Goal: Task Accomplishment & Management: Complete application form

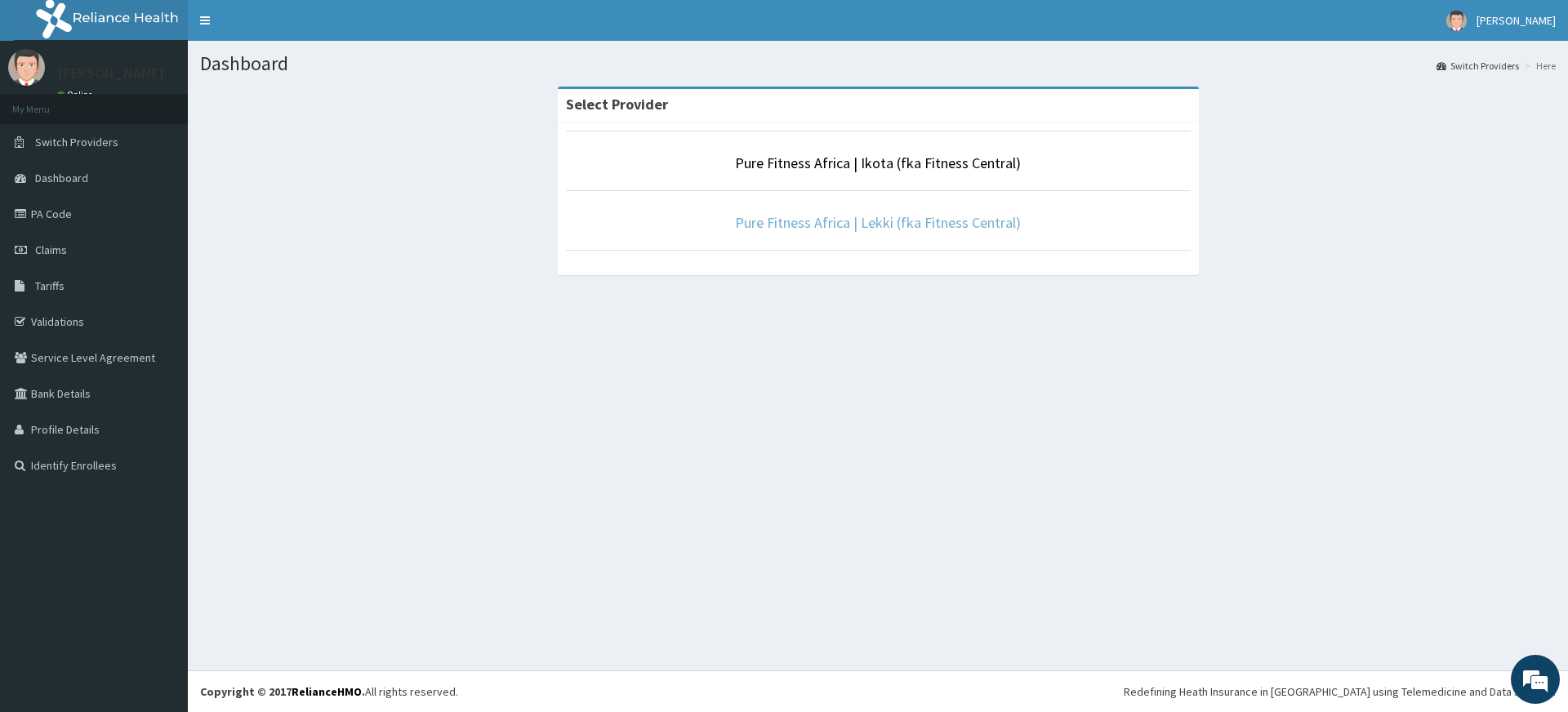
click at [773, 228] on link "Pure Fitness Africa | Lekki (fka Fitness Central)" at bounding box center [878, 223] width 286 height 18
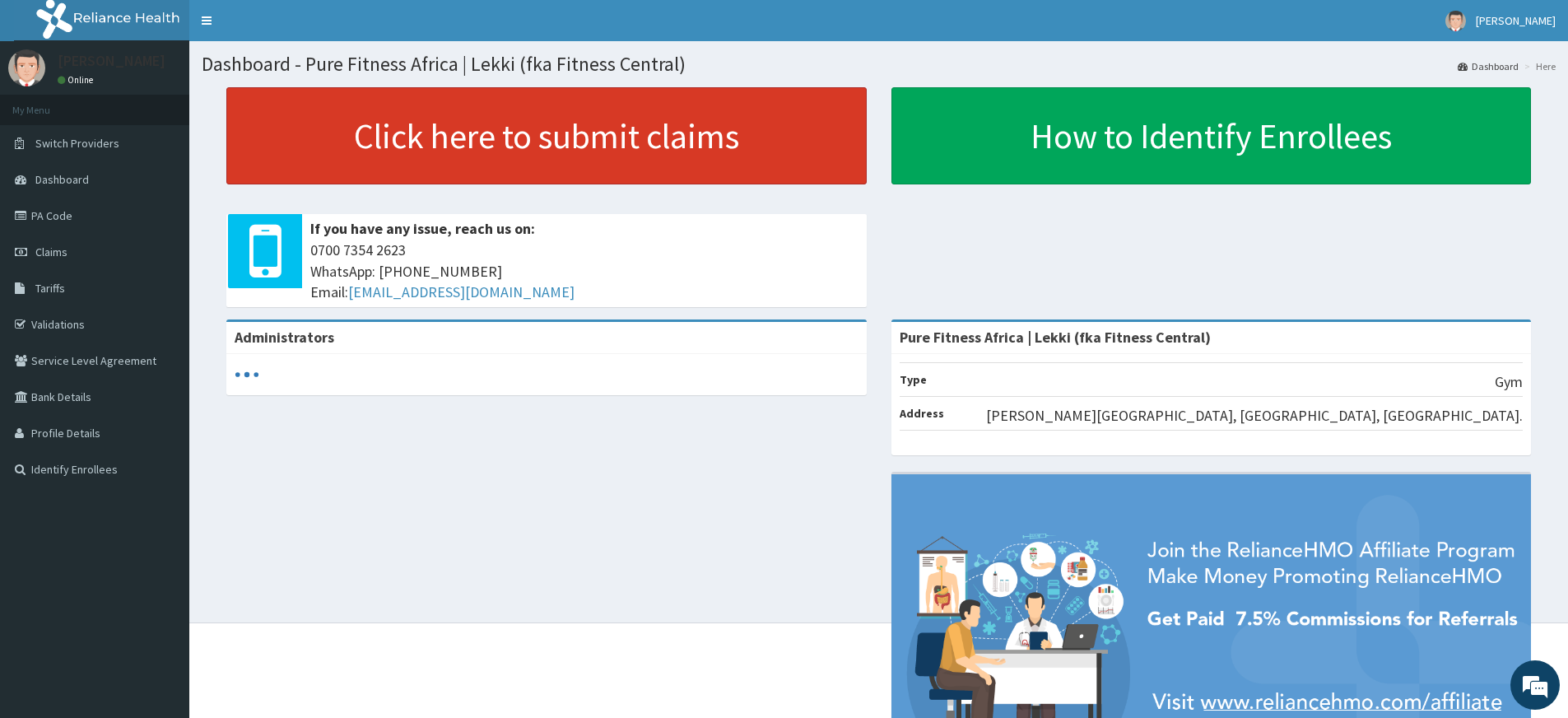
click at [439, 147] on link "Click here to submit claims" at bounding box center [546, 135] width 640 height 97
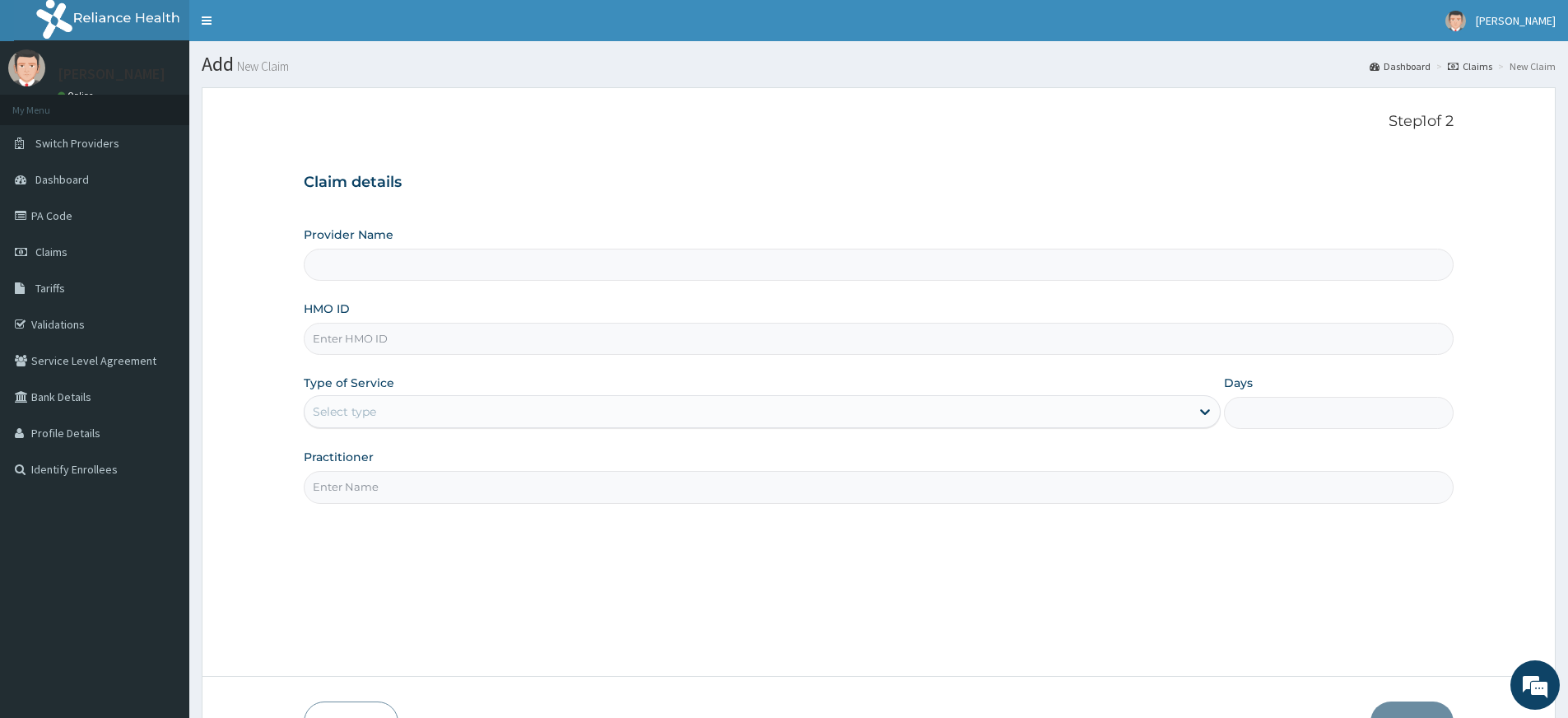
click at [460, 490] on input "Practitioner" at bounding box center [879, 487] width 1150 height 32
type input "Pure Fitness Africa | Lekki (fka Fitness Central)"
type input "1"
type input "pure fitness africa"
click at [445, 349] on input "HMO ID" at bounding box center [879, 338] width 1150 height 32
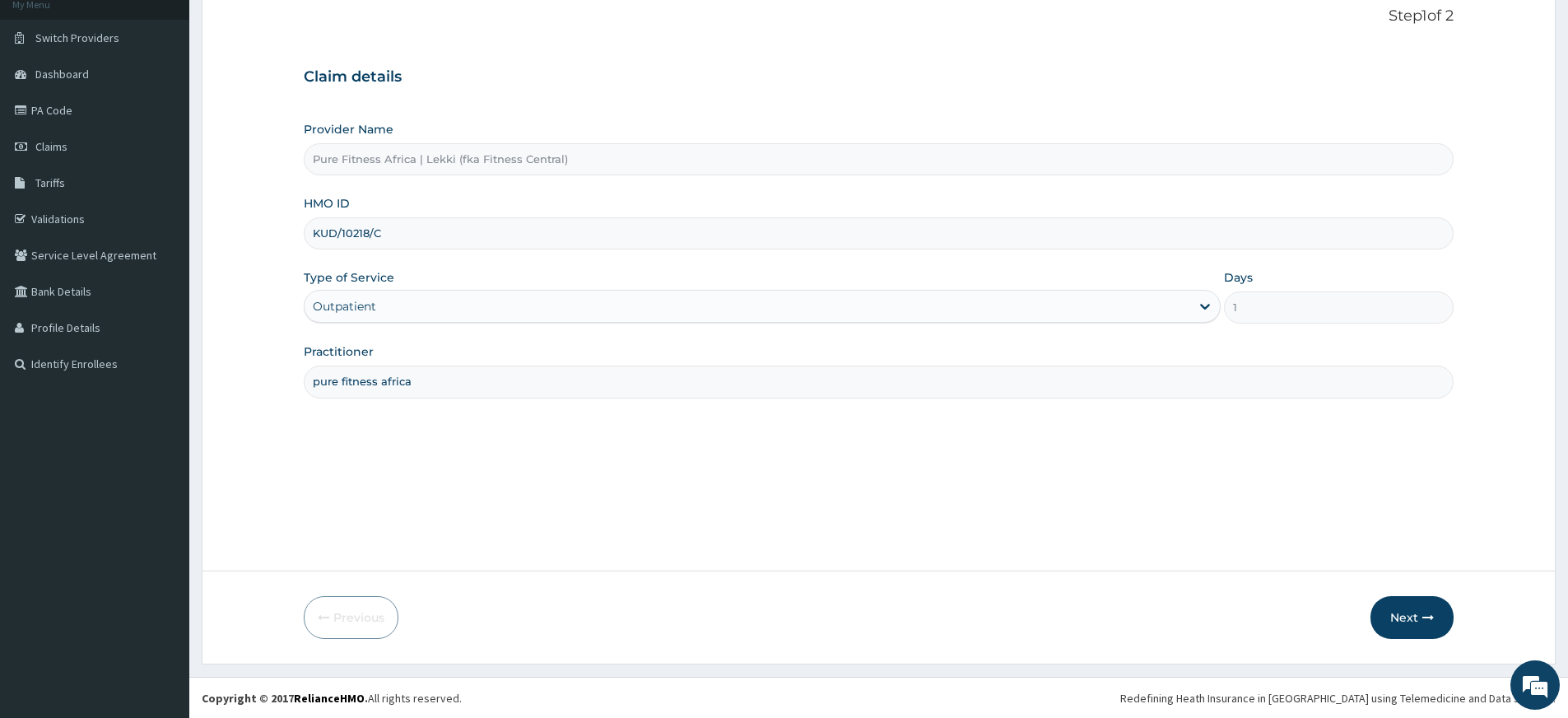
scroll to position [106, 0]
type input "KUD/10218/C"
click at [1407, 615] on button "Next" at bounding box center [1412, 616] width 83 height 43
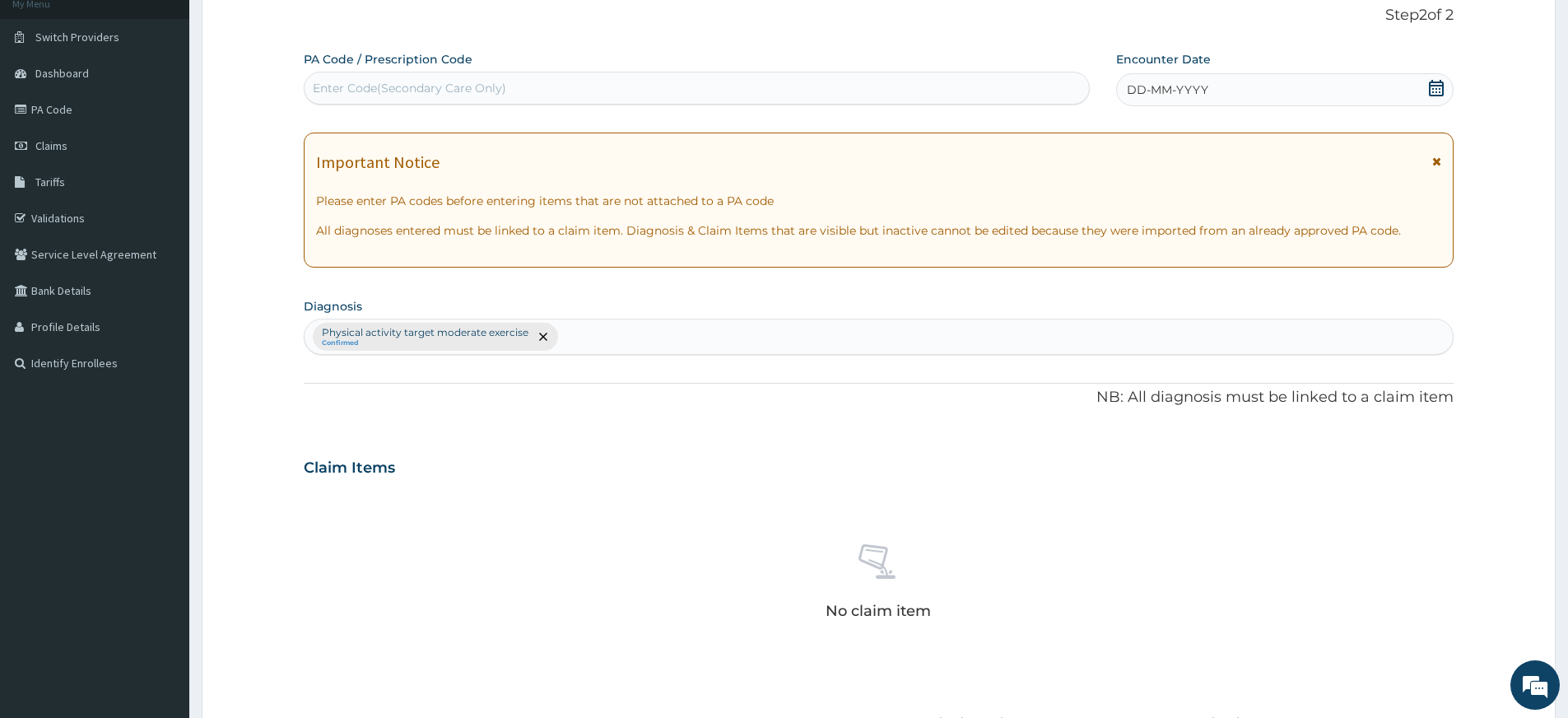
click at [729, 85] on div "Enter Code(Secondary Care Only)" at bounding box center [697, 88] width 784 height 27
type input "PA/61411C"
click at [1252, 77] on div "DD-MM-YYYY" at bounding box center [1284, 90] width 336 height 33
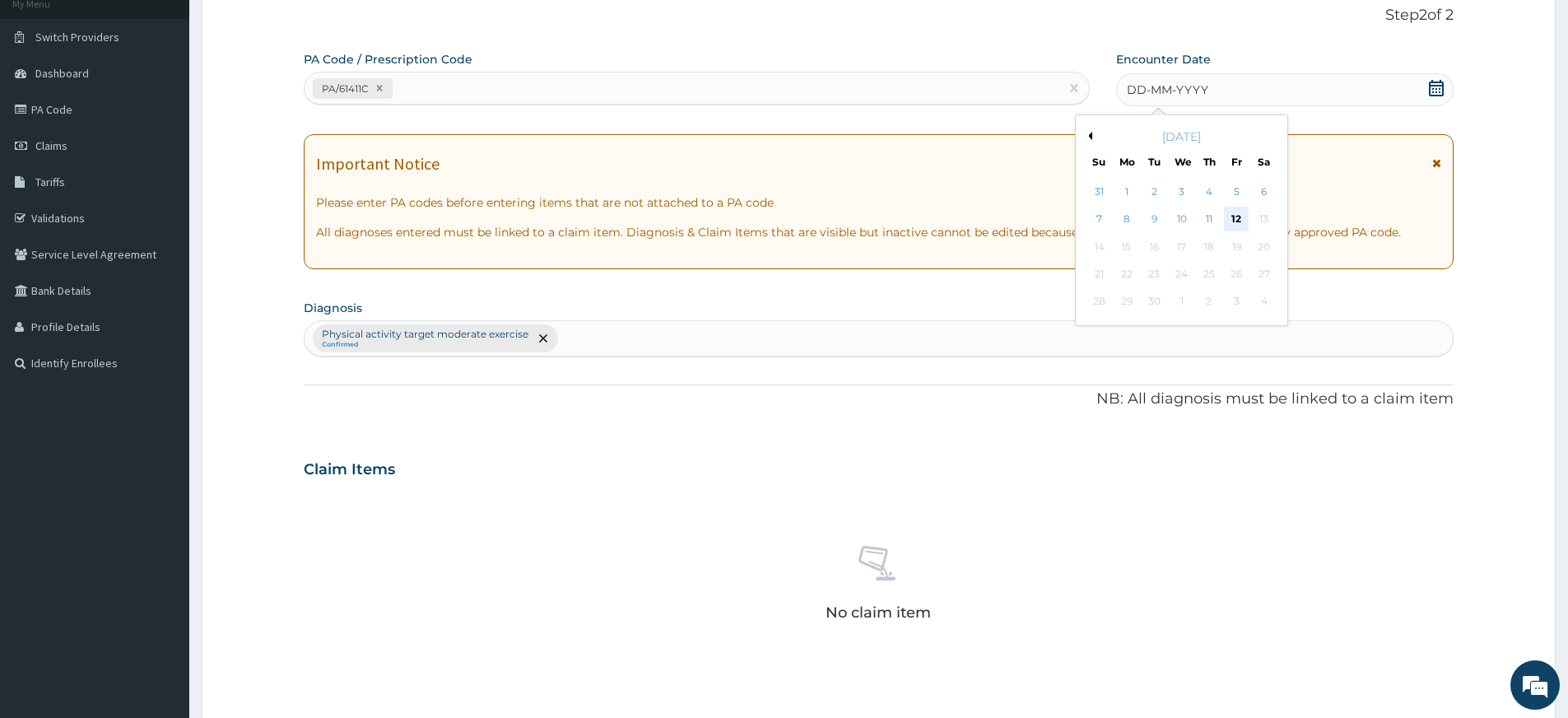
click at [1237, 224] on div "12" at bounding box center [1237, 220] width 25 height 25
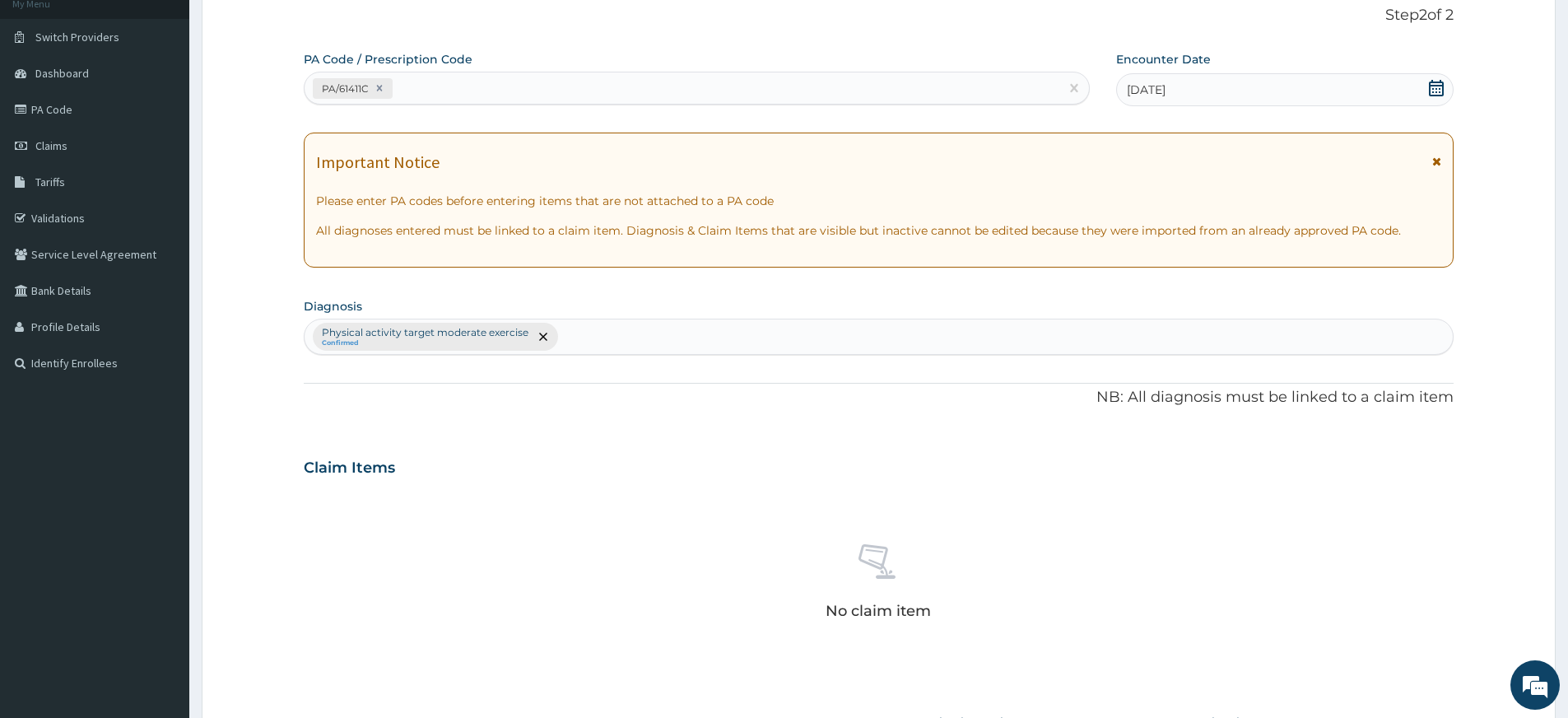
scroll to position [453, 0]
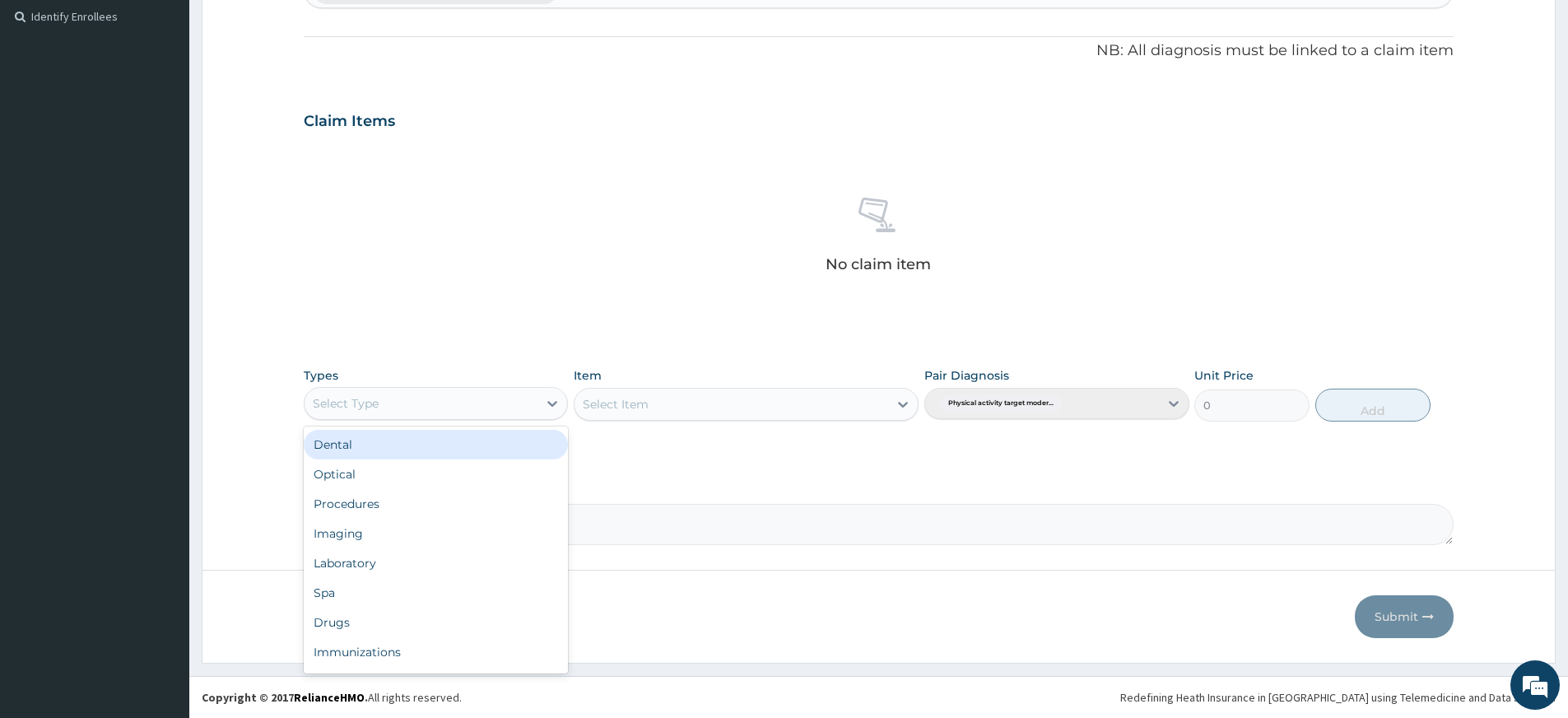
click at [507, 406] on div "Select Type" at bounding box center [421, 403] width 233 height 27
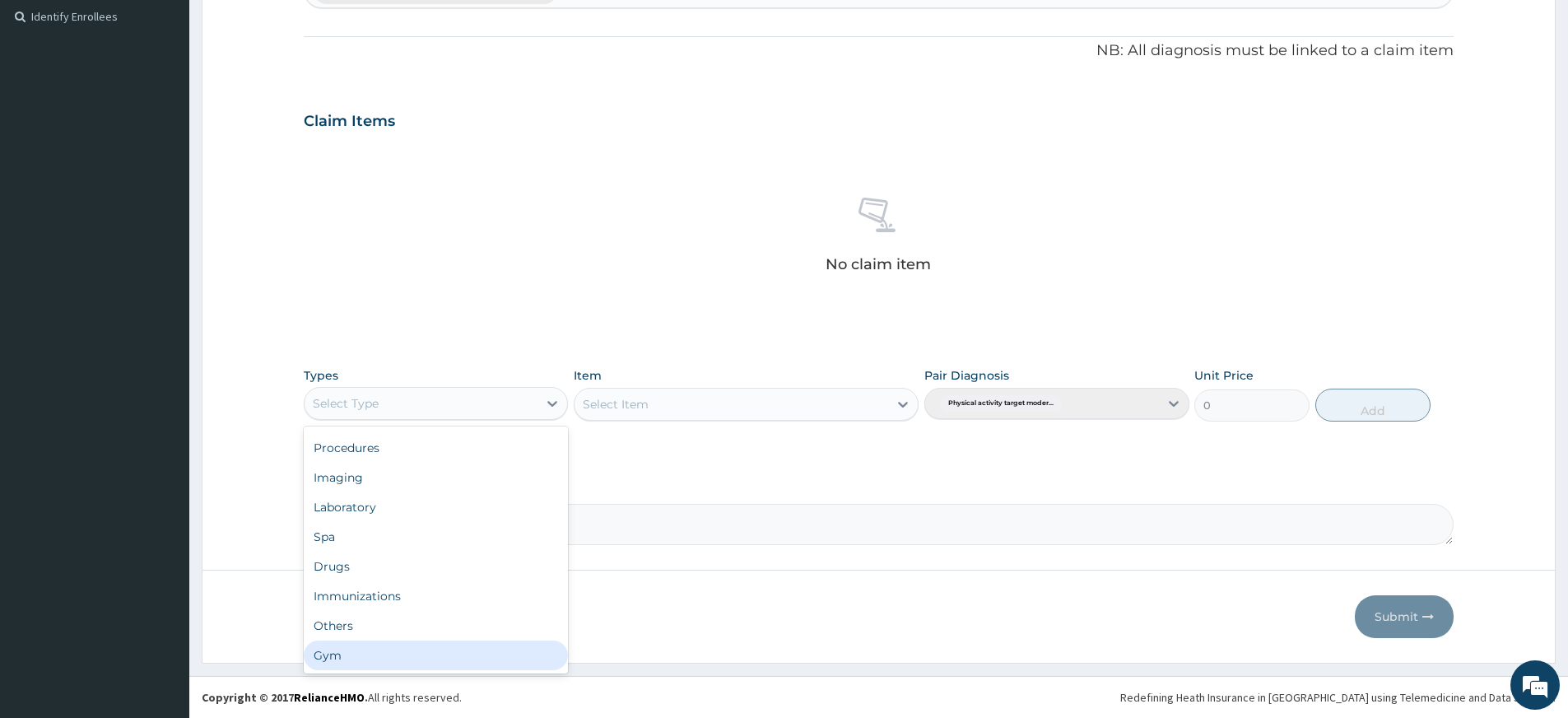
click at [480, 662] on div "Gym" at bounding box center [436, 655] width 264 height 30
click at [721, 403] on div "Select Item" at bounding box center [746, 405] width 345 height 33
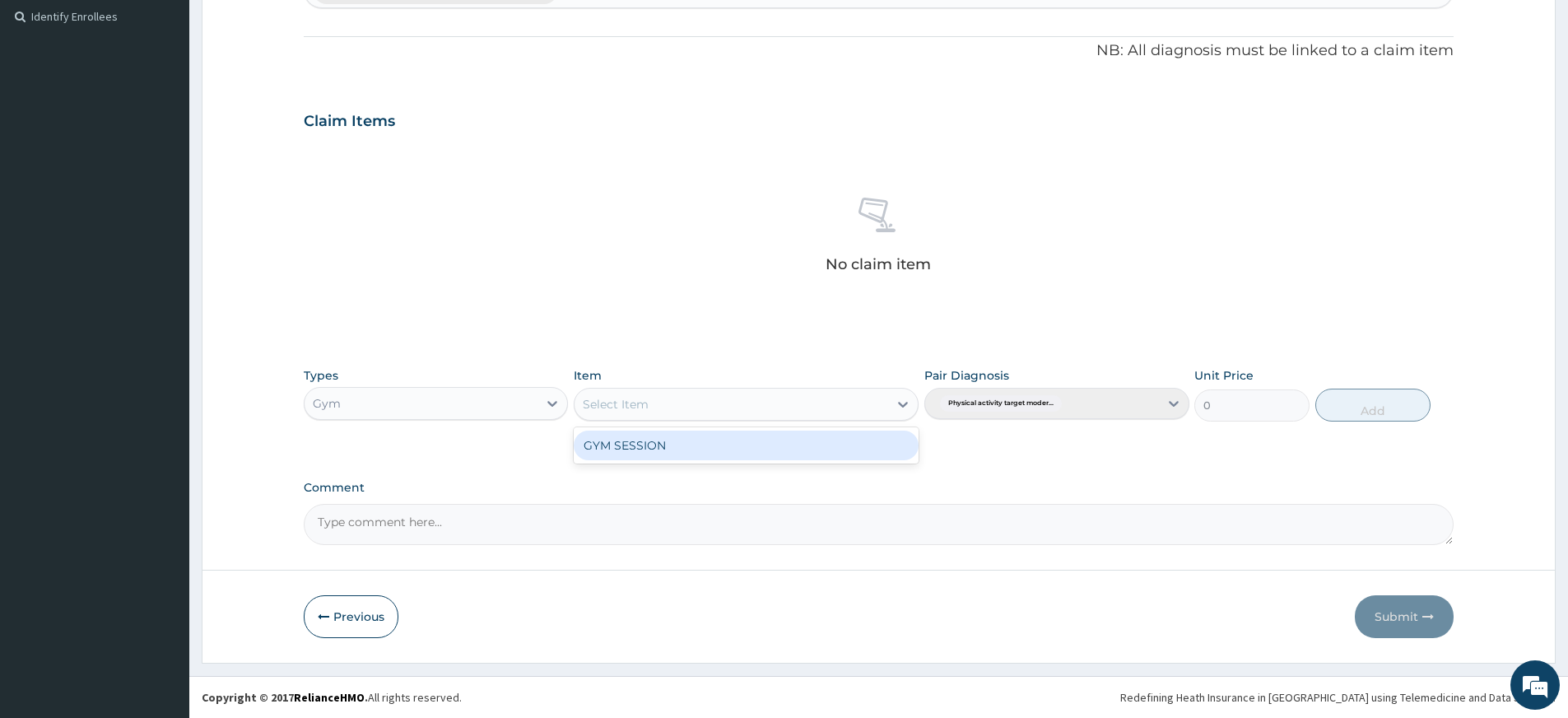
click at [721, 403] on div "Select Item" at bounding box center [731, 404] width 313 height 27
click at [736, 442] on div "GYM SESSION" at bounding box center [746, 445] width 345 height 30
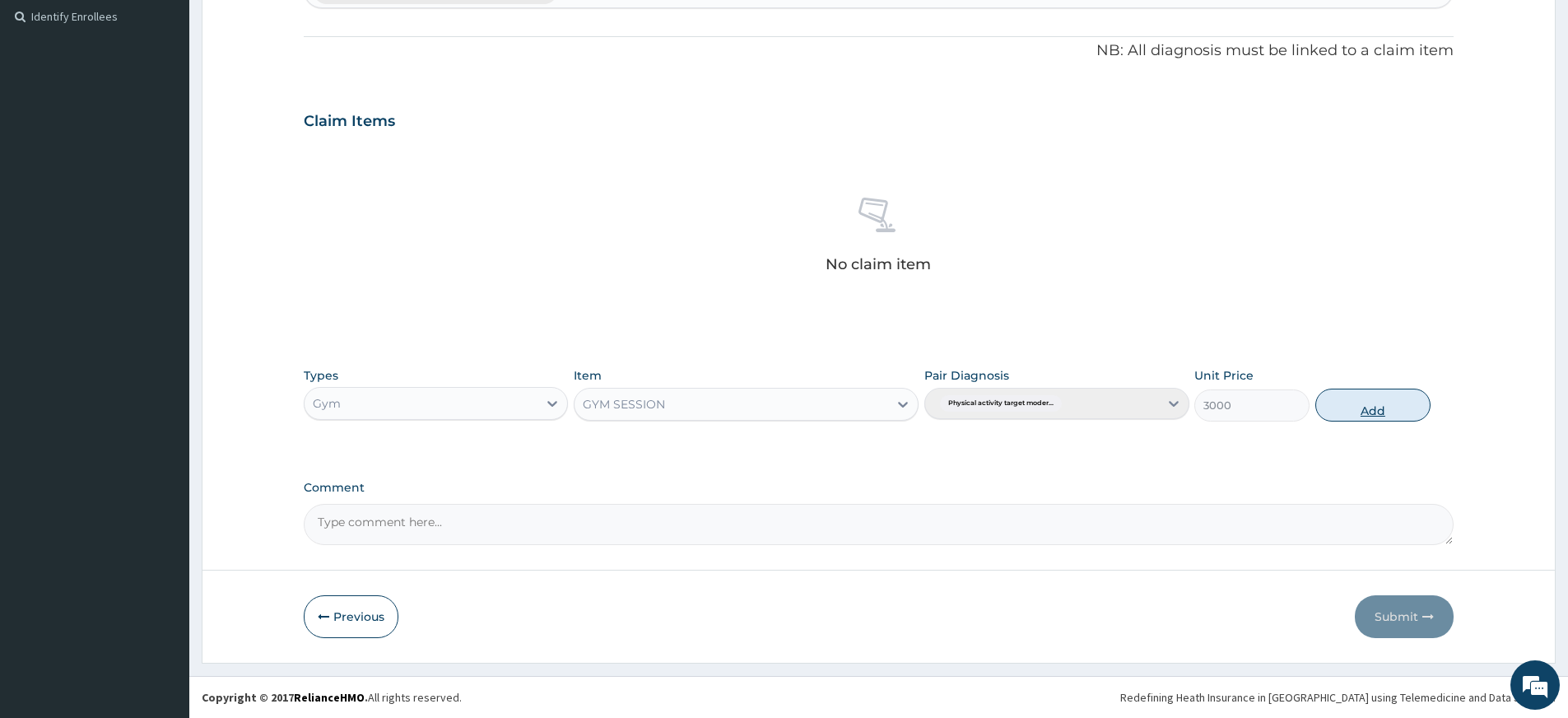
click at [1387, 401] on button "Add" at bounding box center [1373, 406] width 115 height 33
type input "0"
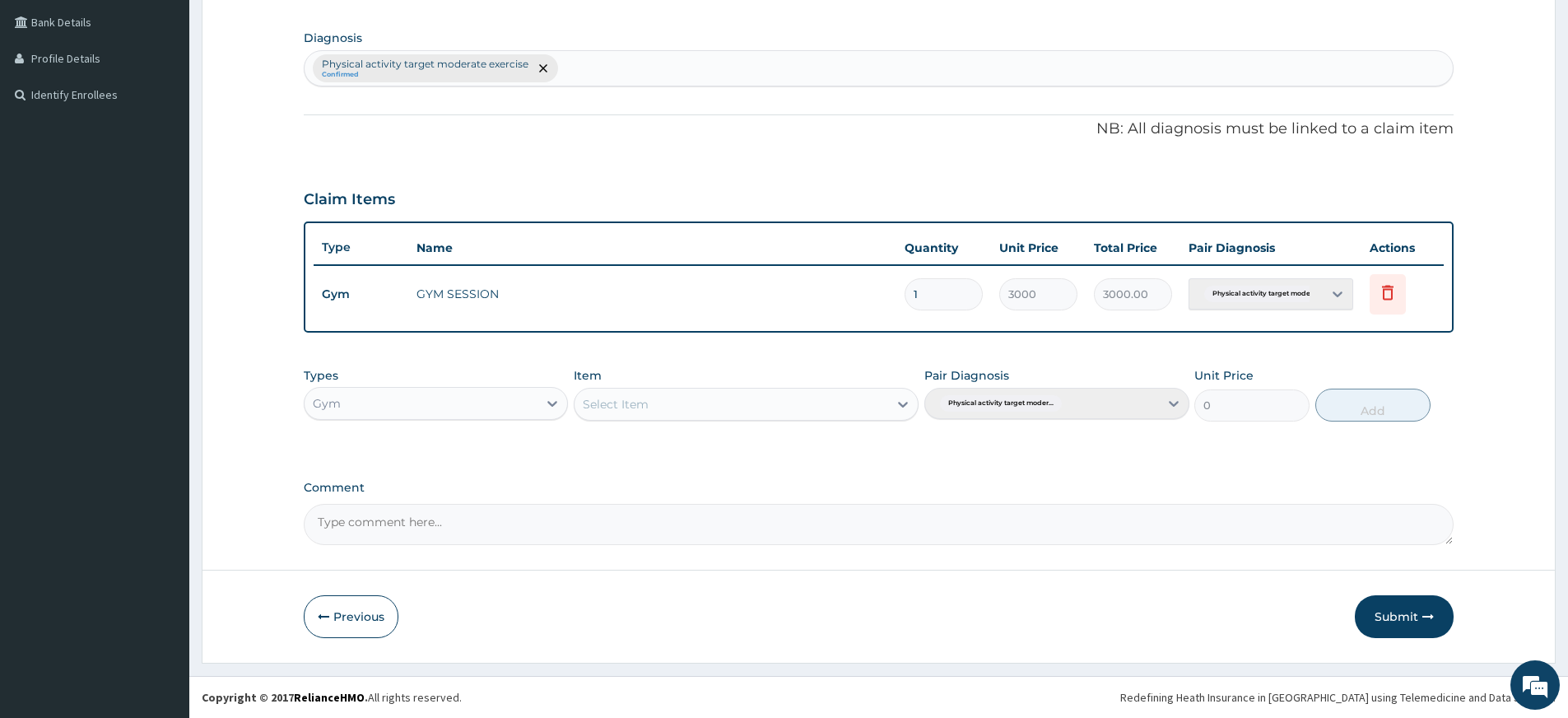
scroll to position [374, 0]
click at [1403, 627] on button "Submit" at bounding box center [1404, 616] width 99 height 43
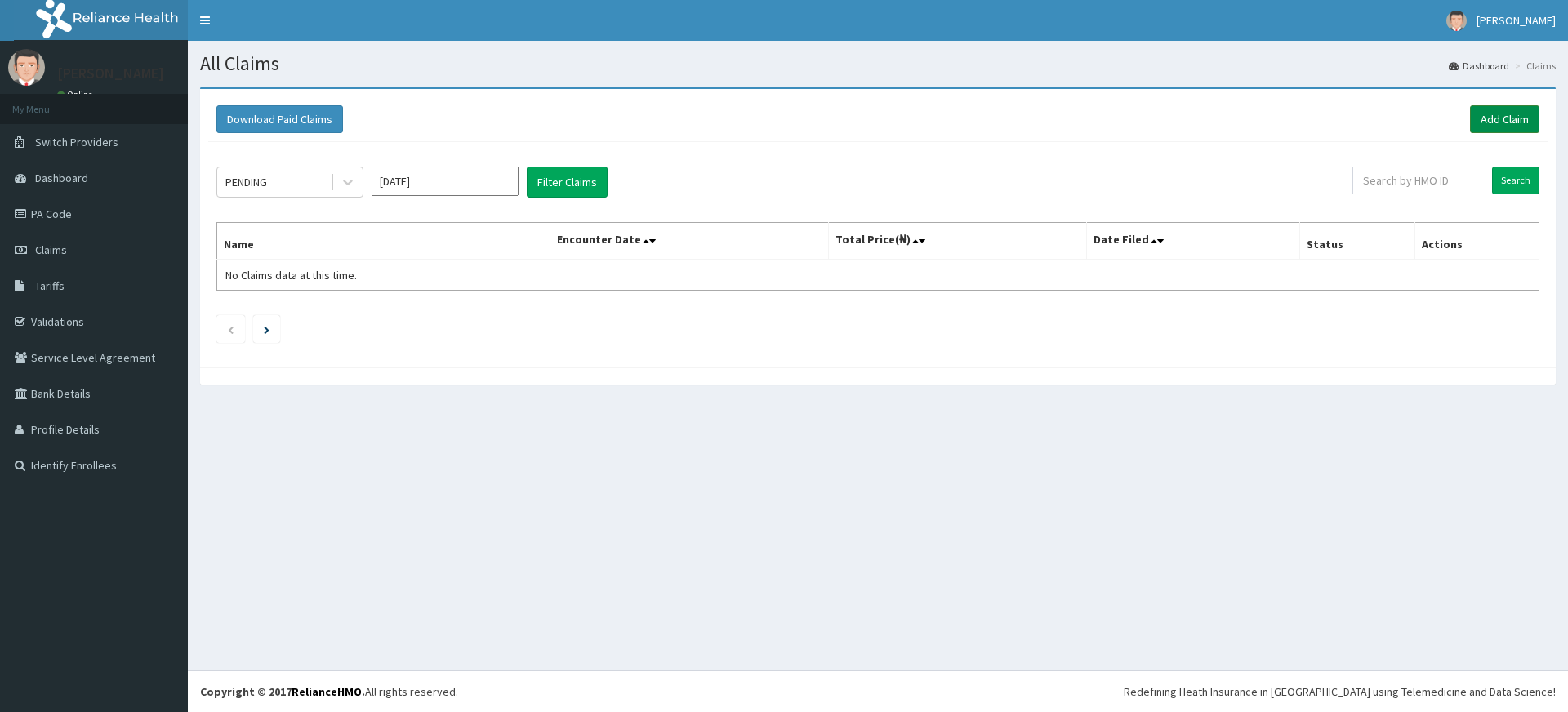
click at [1508, 111] on link "Add Claim" at bounding box center [1505, 119] width 70 height 27
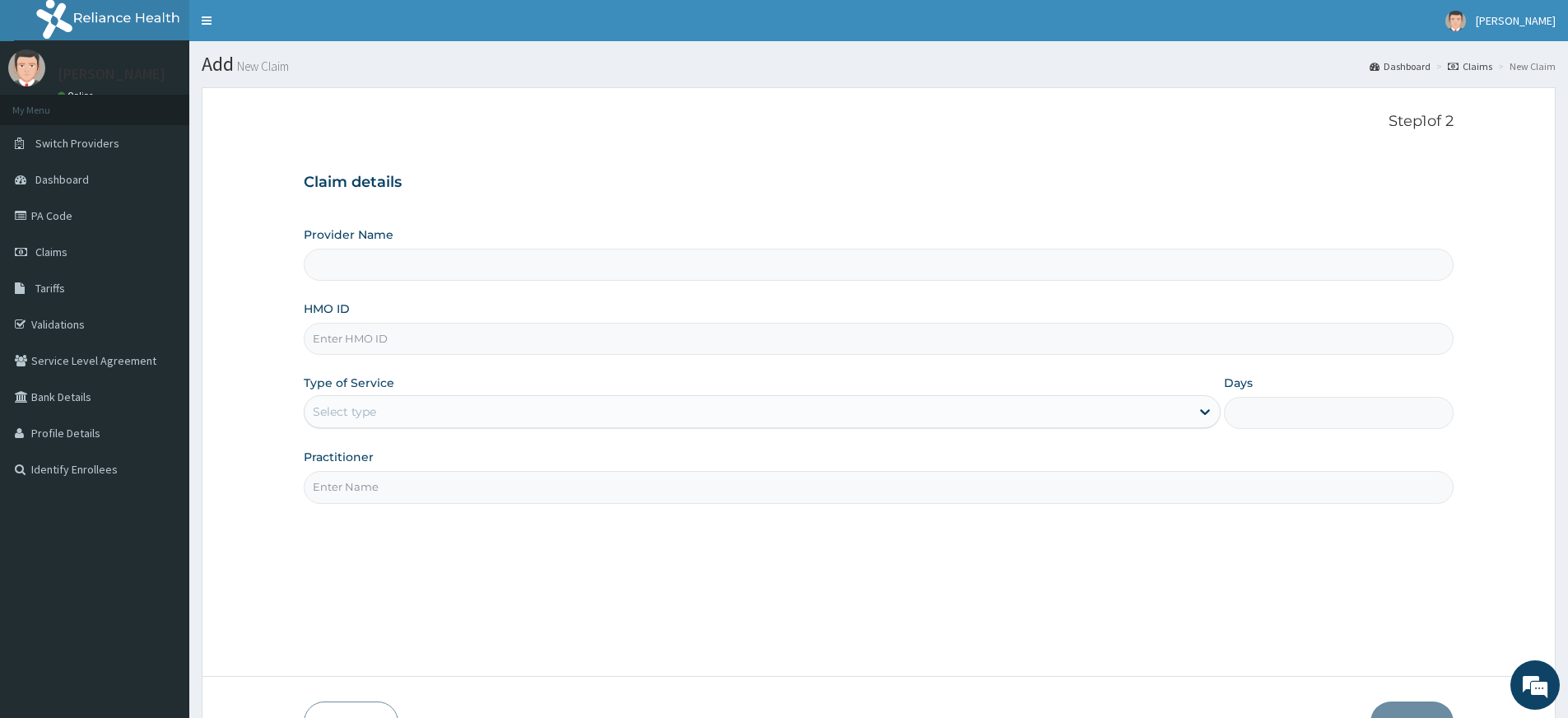
click at [420, 490] on input "Practitioner" at bounding box center [879, 487] width 1150 height 32
type input "Pure Fitness Africa | Lekki (fka Fitness Central)"
type input "1"
type input "pure fitness africa"
click at [382, 334] on input "HMO ID" at bounding box center [879, 338] width 1150 height 32
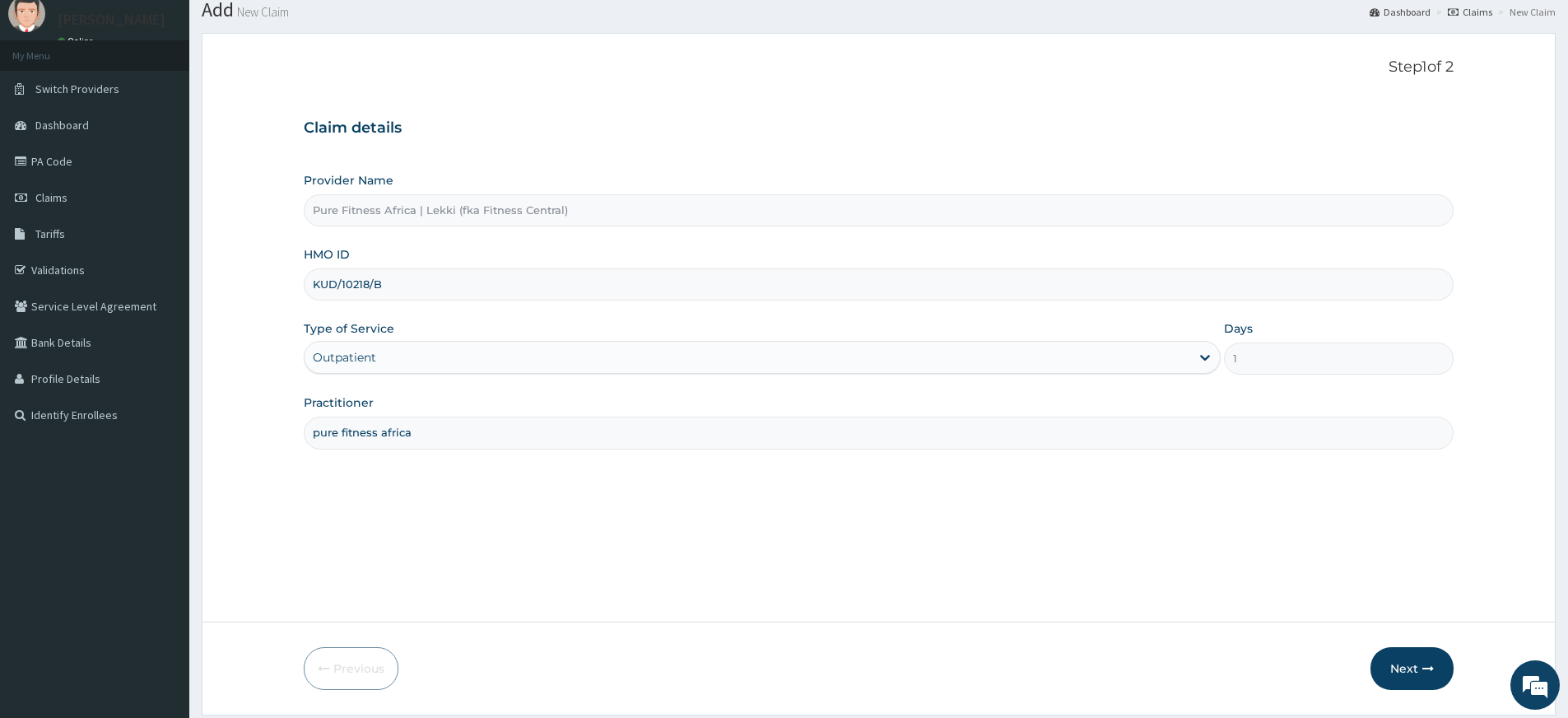
scroll to position [106, 0]
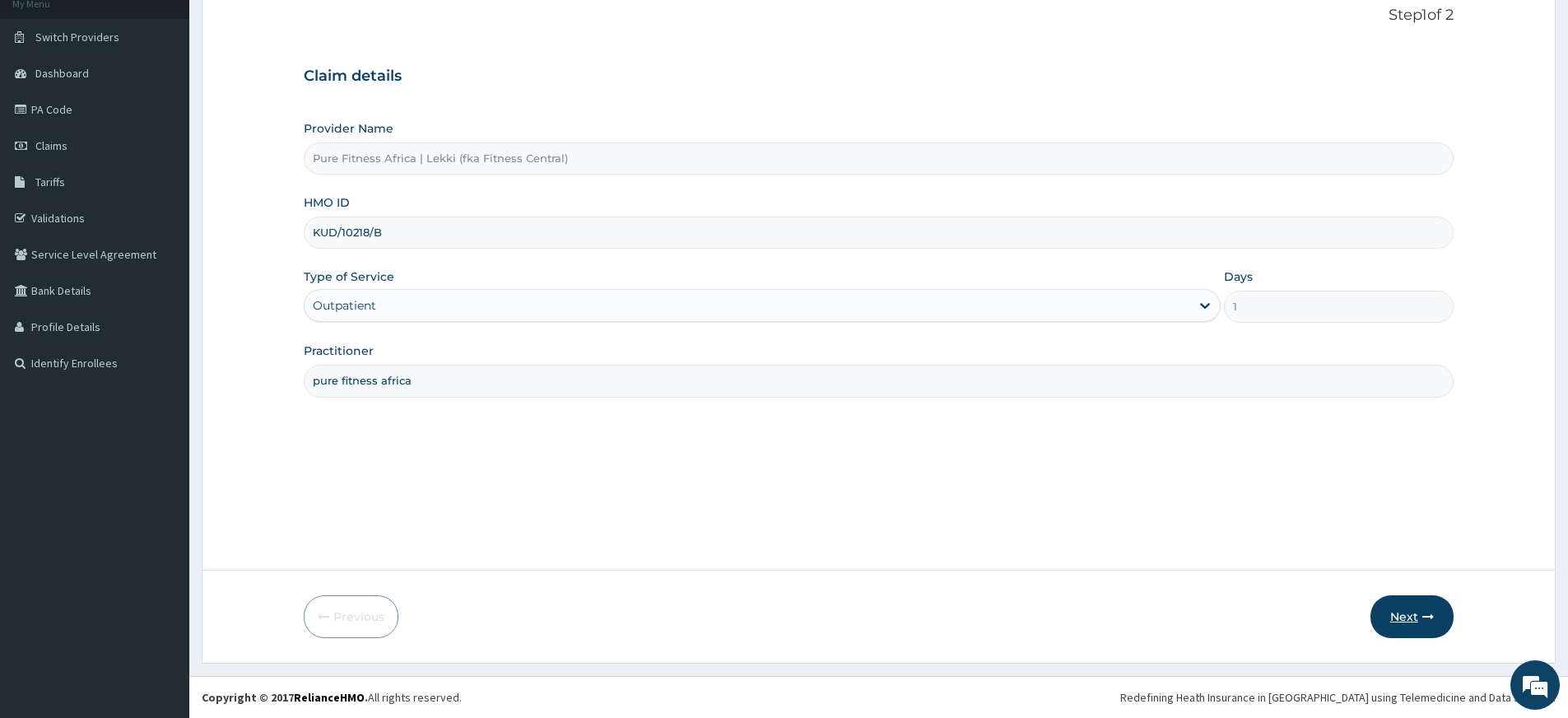
type input "KUD/10218/B"
click at [1433, 625] on button "Next" at bounding box center [1412, 616] width 83 height 43
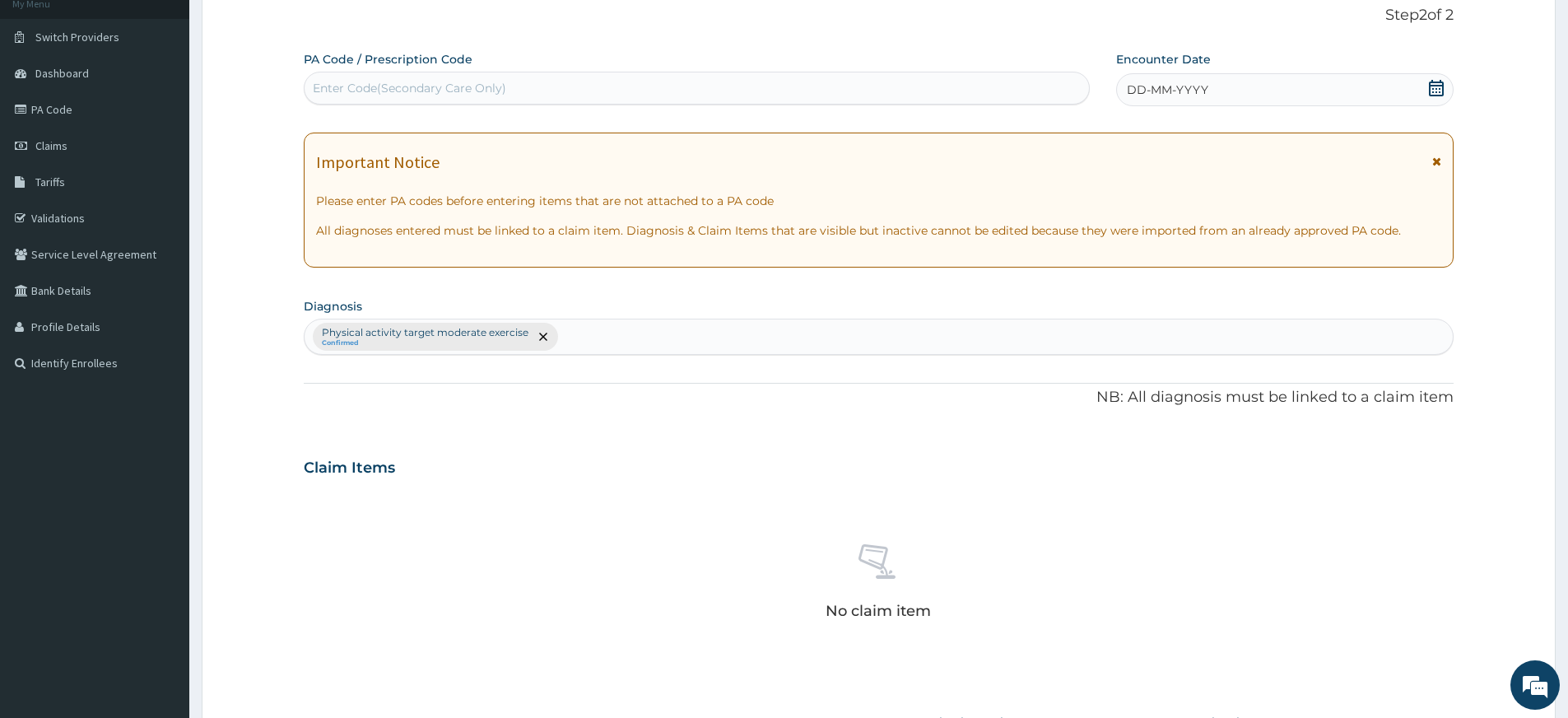
click at [514, 84] on div "Enter Code(Secondary Care Only)" at bounding box center [697, 88] width 784 height 27
type input "PA/A75F8D"
click at [1246, 84] on div "DD-MM-YYYY" at bounding box center [1284, 90] width 336 height 33
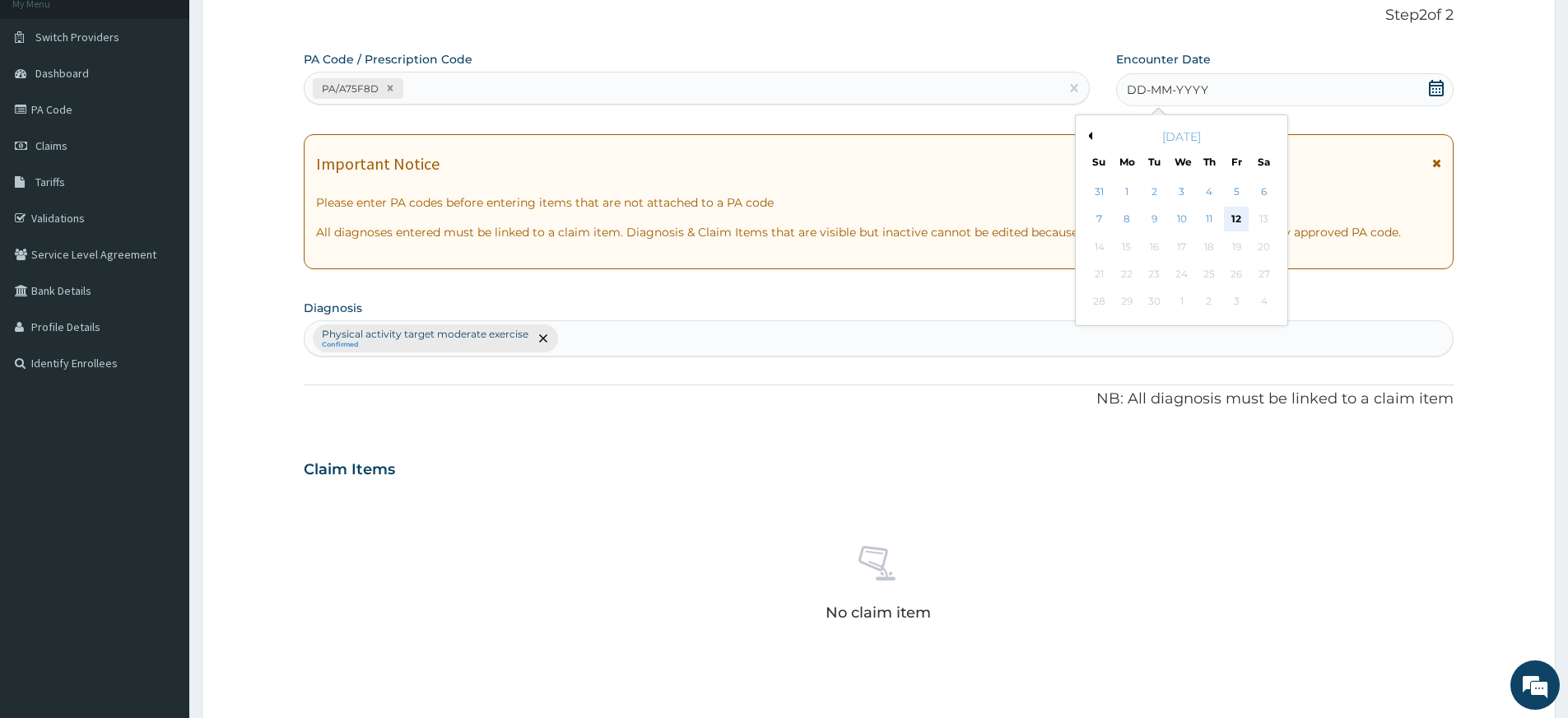
click at [1234, 215] on div "12" at bounding box center [1237, 220] width 25 height 25
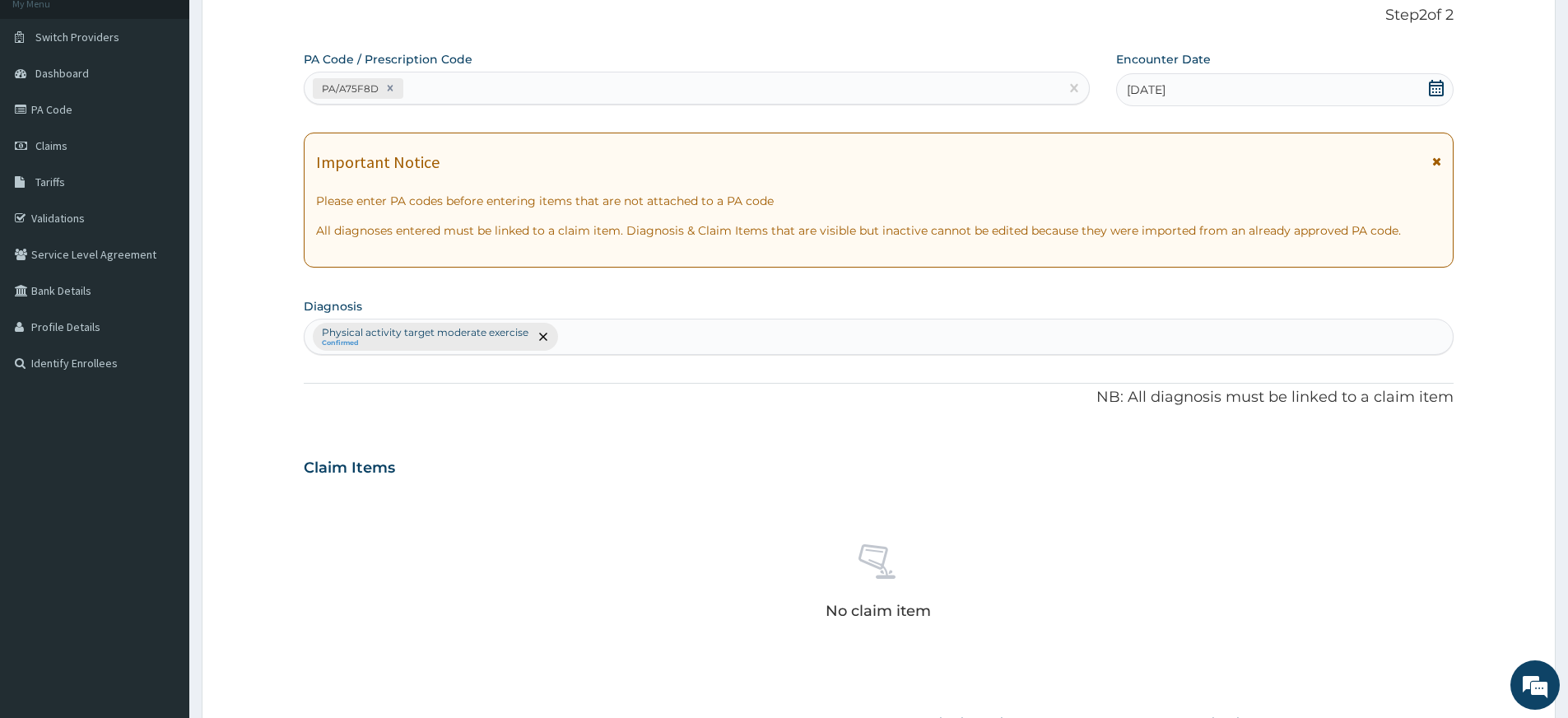
scroll to position [453, 0]
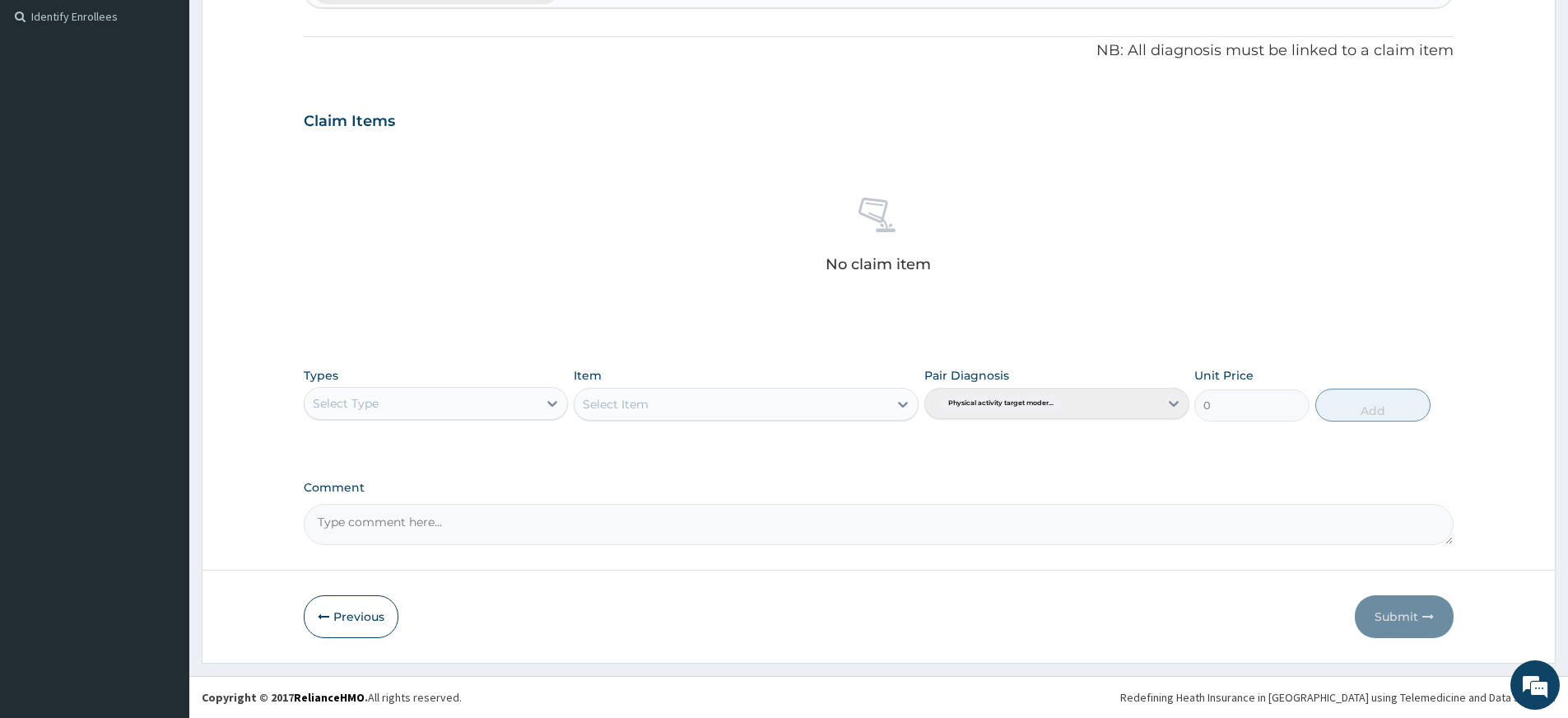
click at [492, 406] on div "Select Type" at bounding box center [421, 403] width 233 height 27
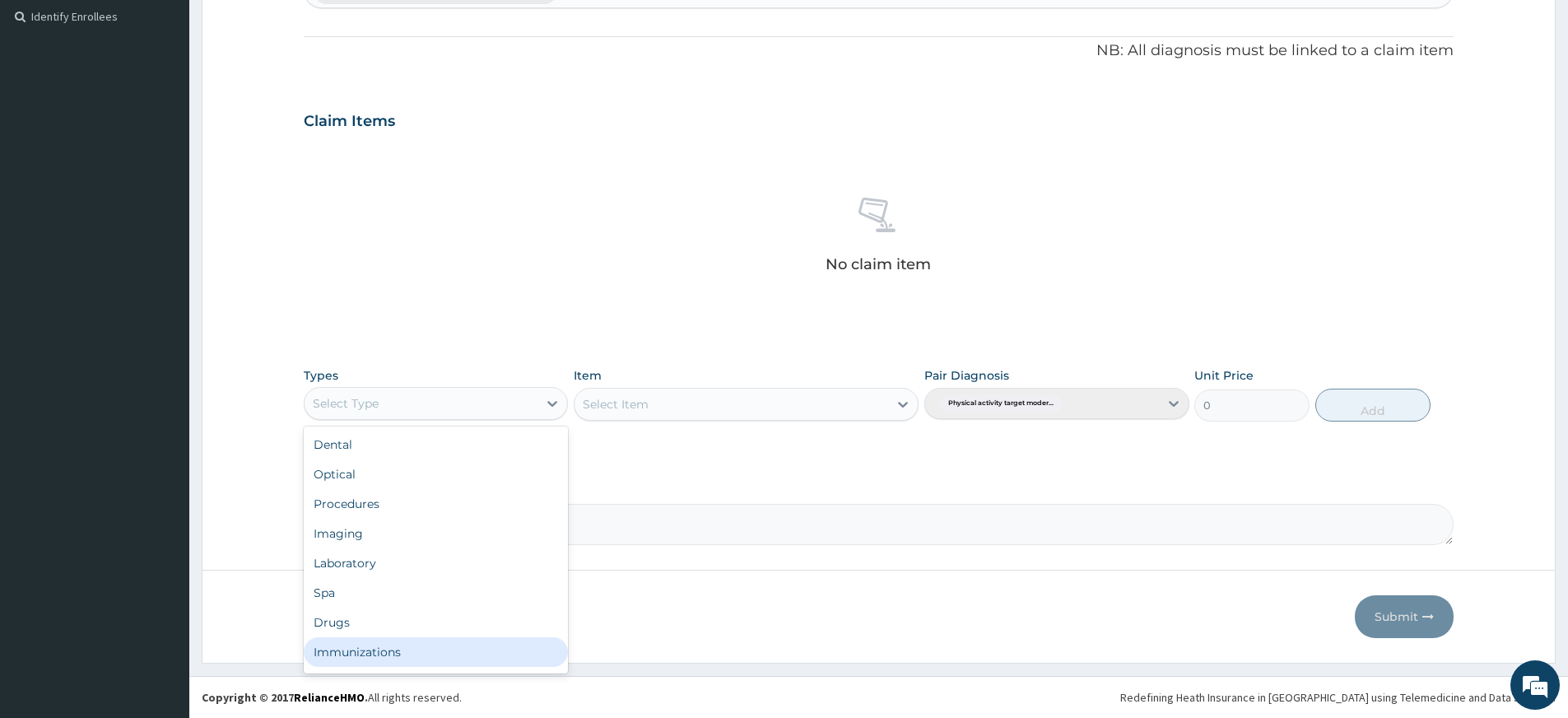
scroll to position [56, 0]
click at [449, 655] on div "Gym" at bounding box center [436, 655] width 264 height 30
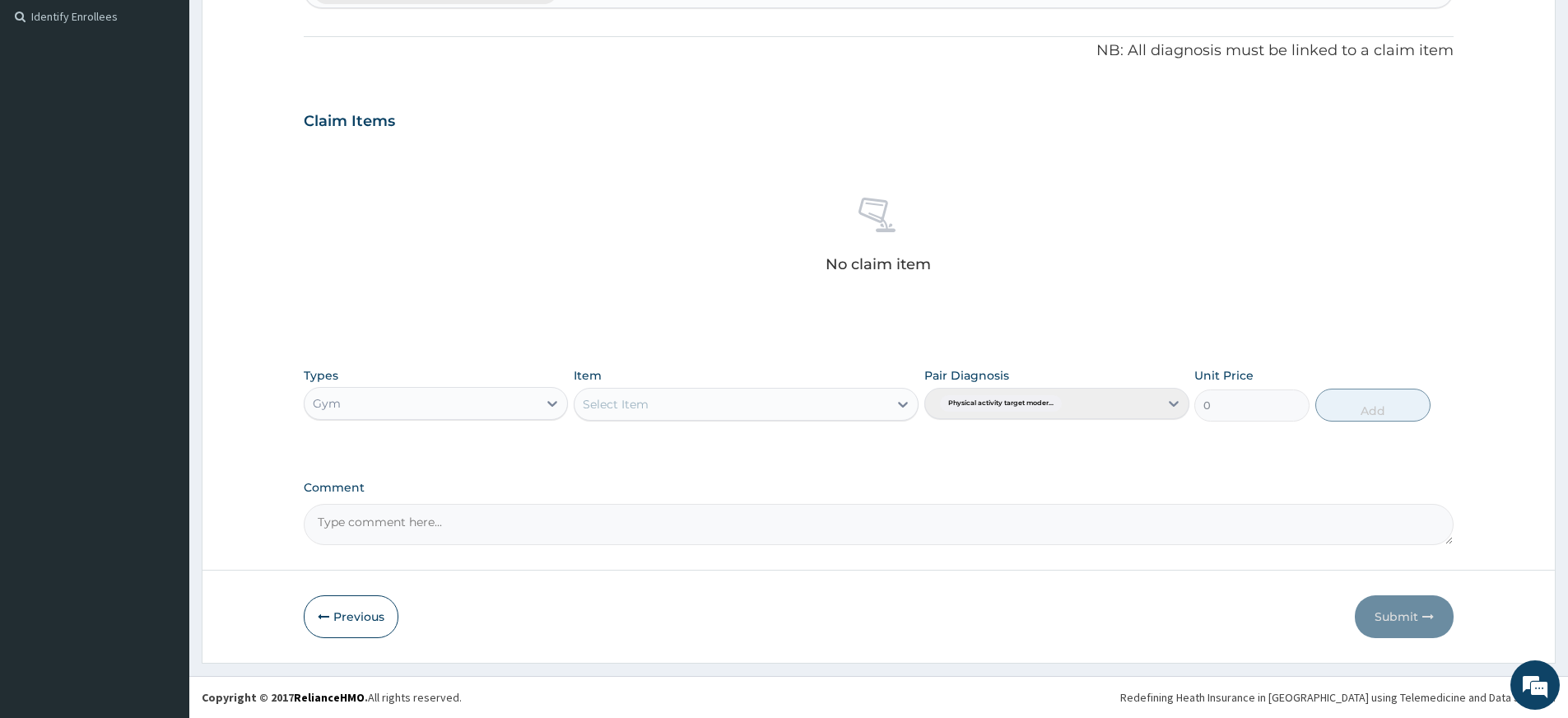
click at [673, 396] on div "Select Item" at bounding box center [746, 405] width 345 height 33
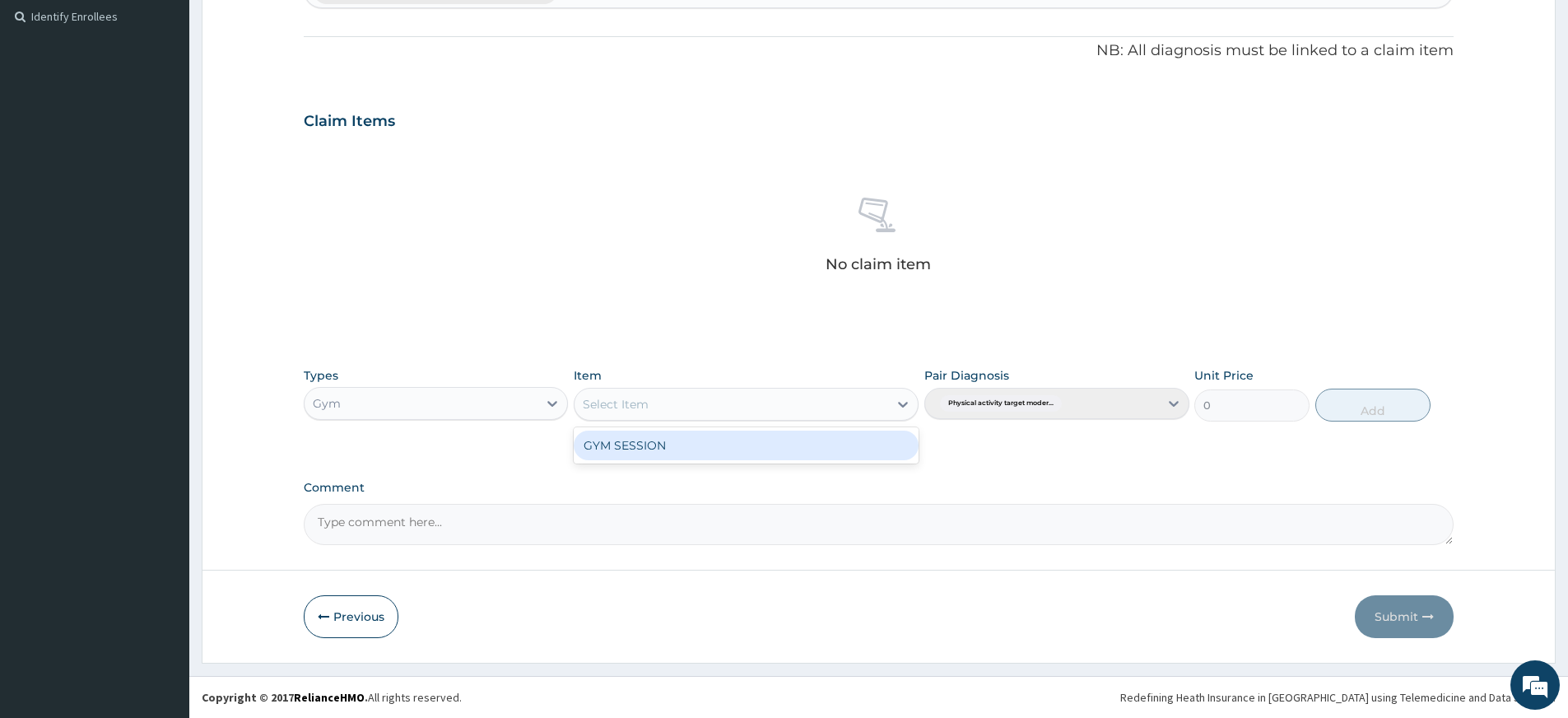
click at [673, 396] on div "Select Item" at bounding box center [731, 404] width 313 height 27
click at [688, 439] on div "GYM SESSION" at bounding box center [746, 445] width 345 height 30
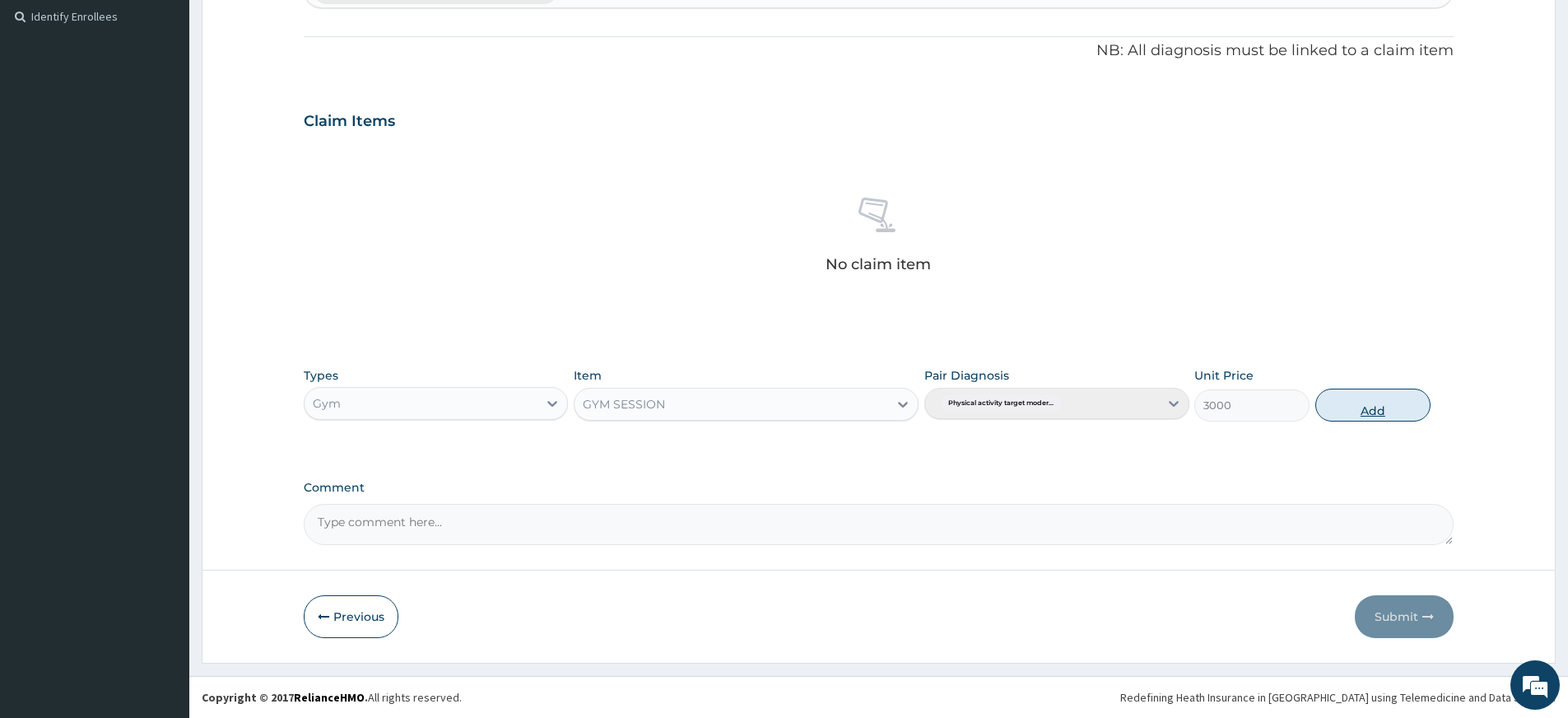
click at [1377, 408] on button "Add" at bounding box center [1373, 406] width 115 height 33
type input "0"
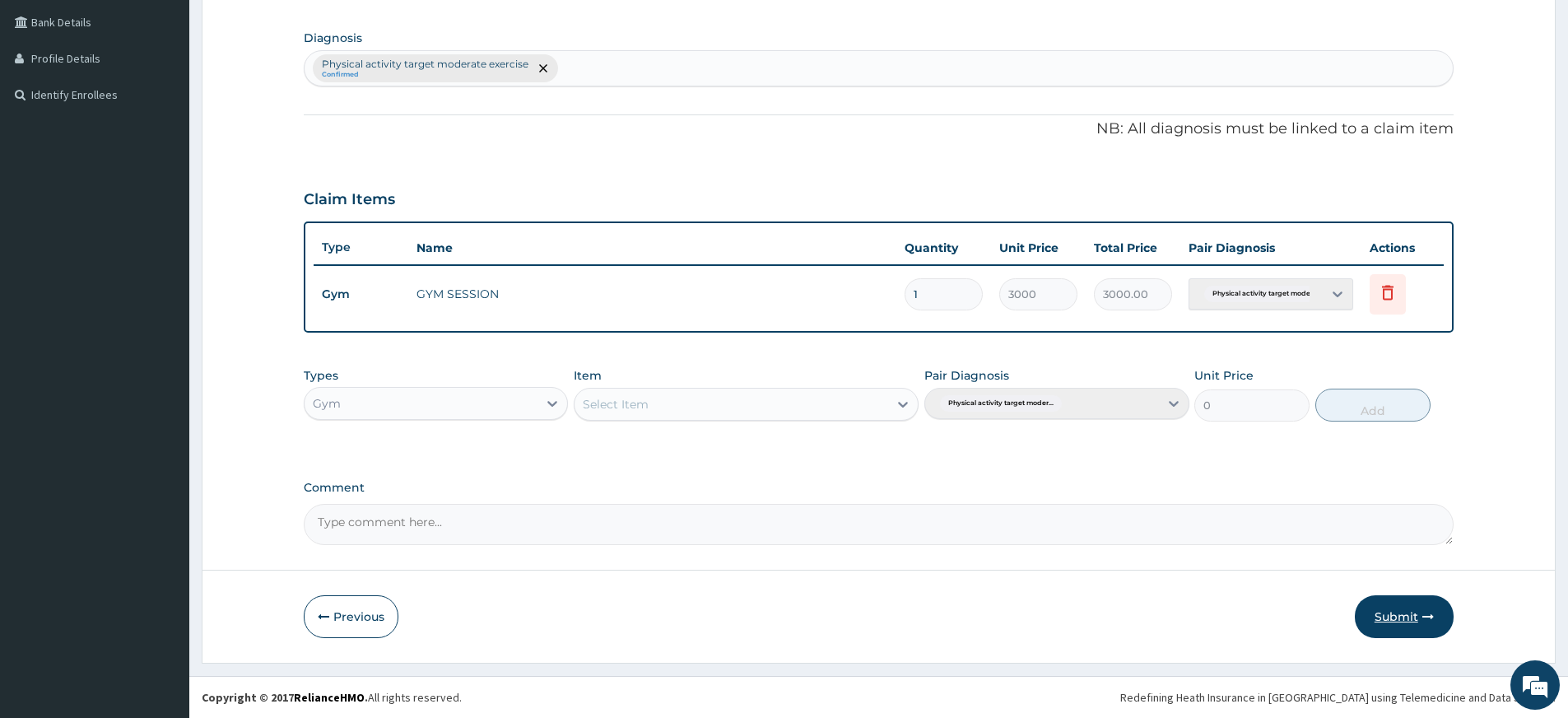
click at [1408, 631] on button "Submit" at bounding box center [1404, 616] width 99 height 43
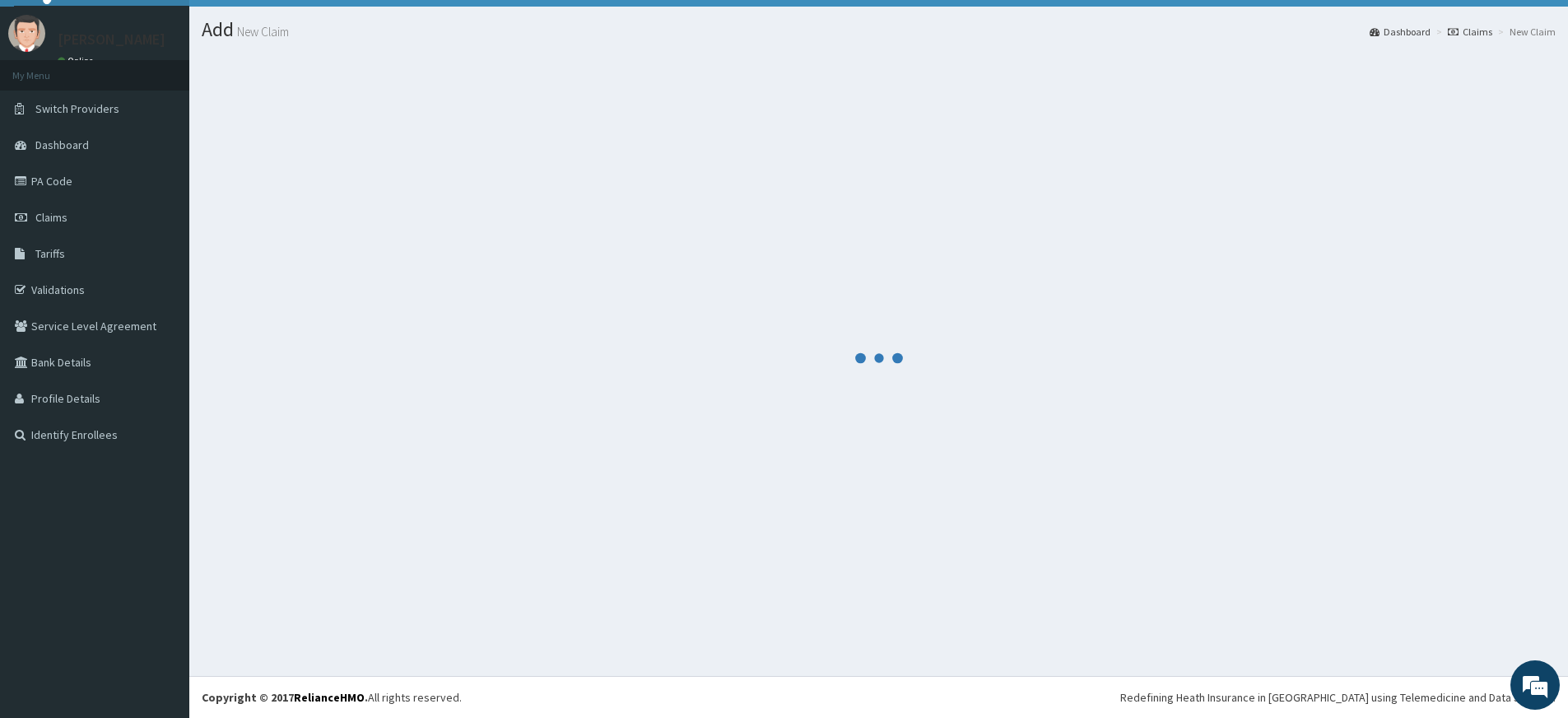
scroll to position [34, 0]
